Goal: Information Seeking & Learning: Stay updated

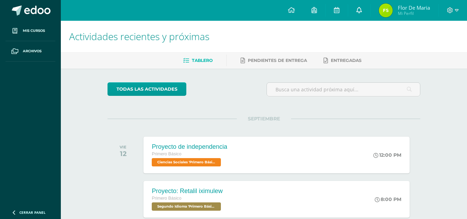
click at [362, 11] on link at bounding box center [359, 10] width 22 height 21
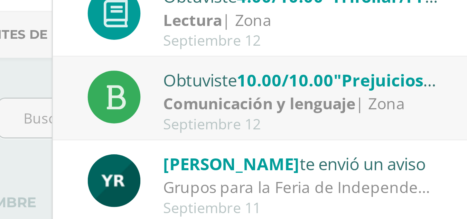
click at [401, 84] on div "Comunicación y lenguaje | Zona" at bounding box center [372, 84] width 96 height 8
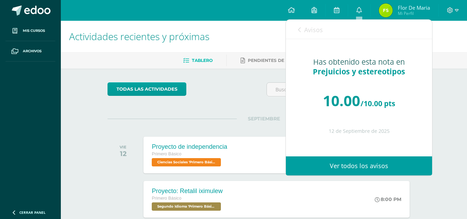
click at [262, 31] on h1 "Actividades recientes y próximas" at bounding box center [263, 36] width 389 height 31
